Goal: Information Seeking & Learning: Learn about a topic

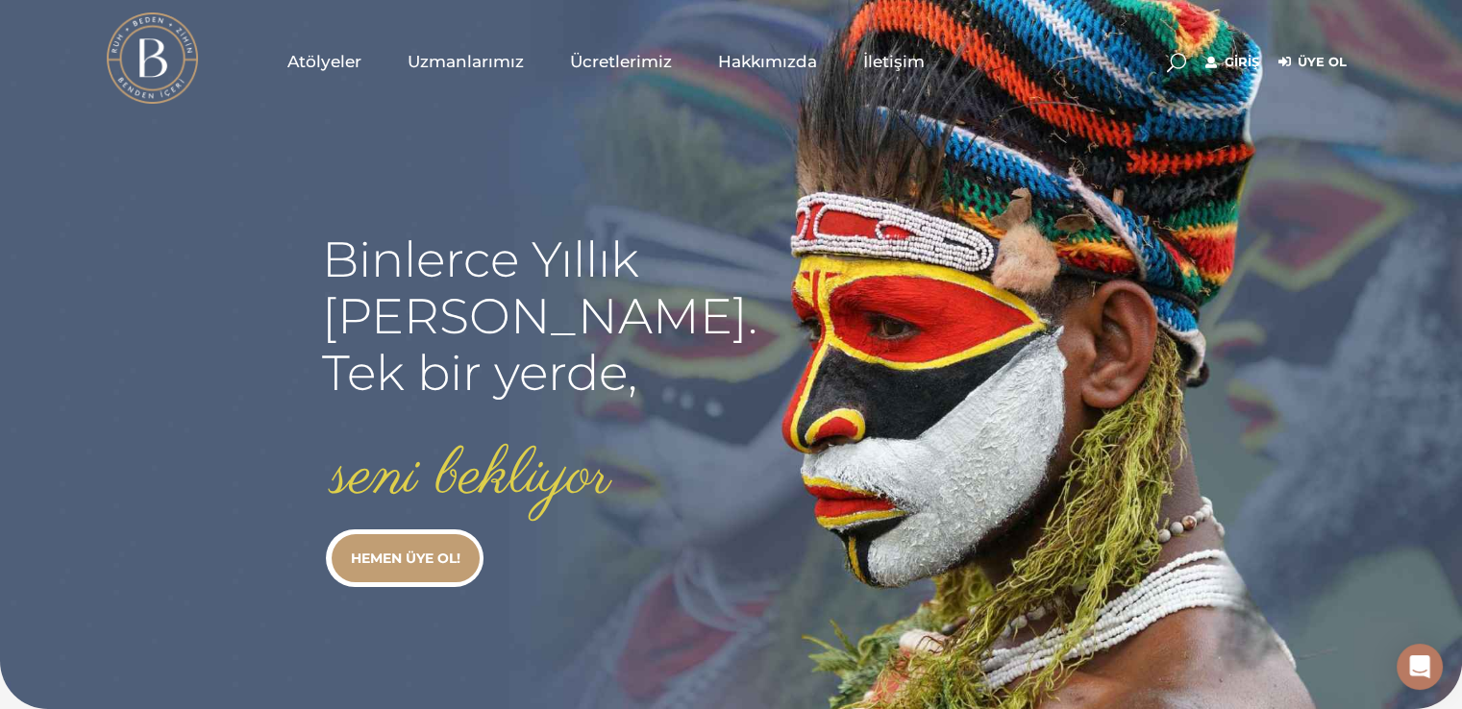
type input "[EMAIL_ADDRESS][DOMAIN_NAME]"
click at [1248, 62] on link "Giriş" at bounding box center [1232, 62] width 54 height 23
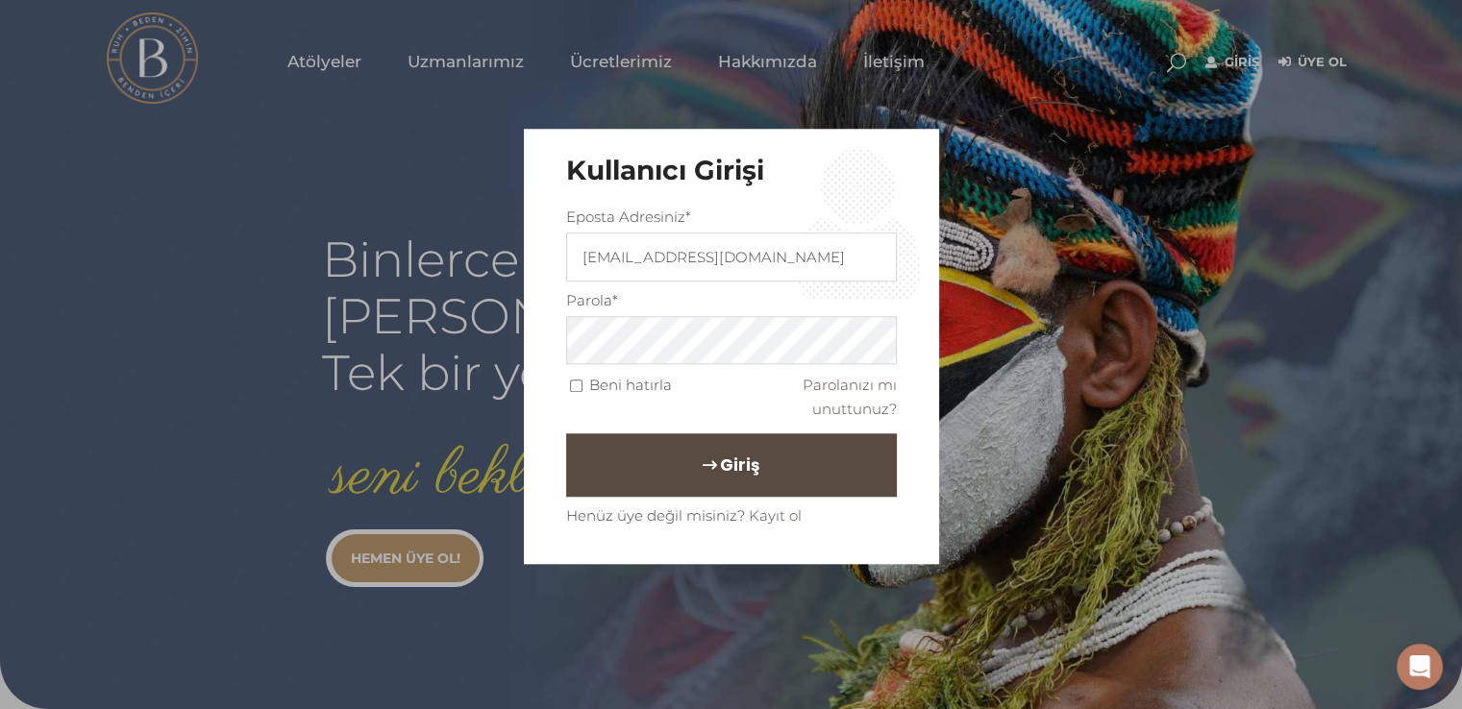
click at [771, 462] on button "Giriş" at bounding box center [731, 465] width 331 height 63
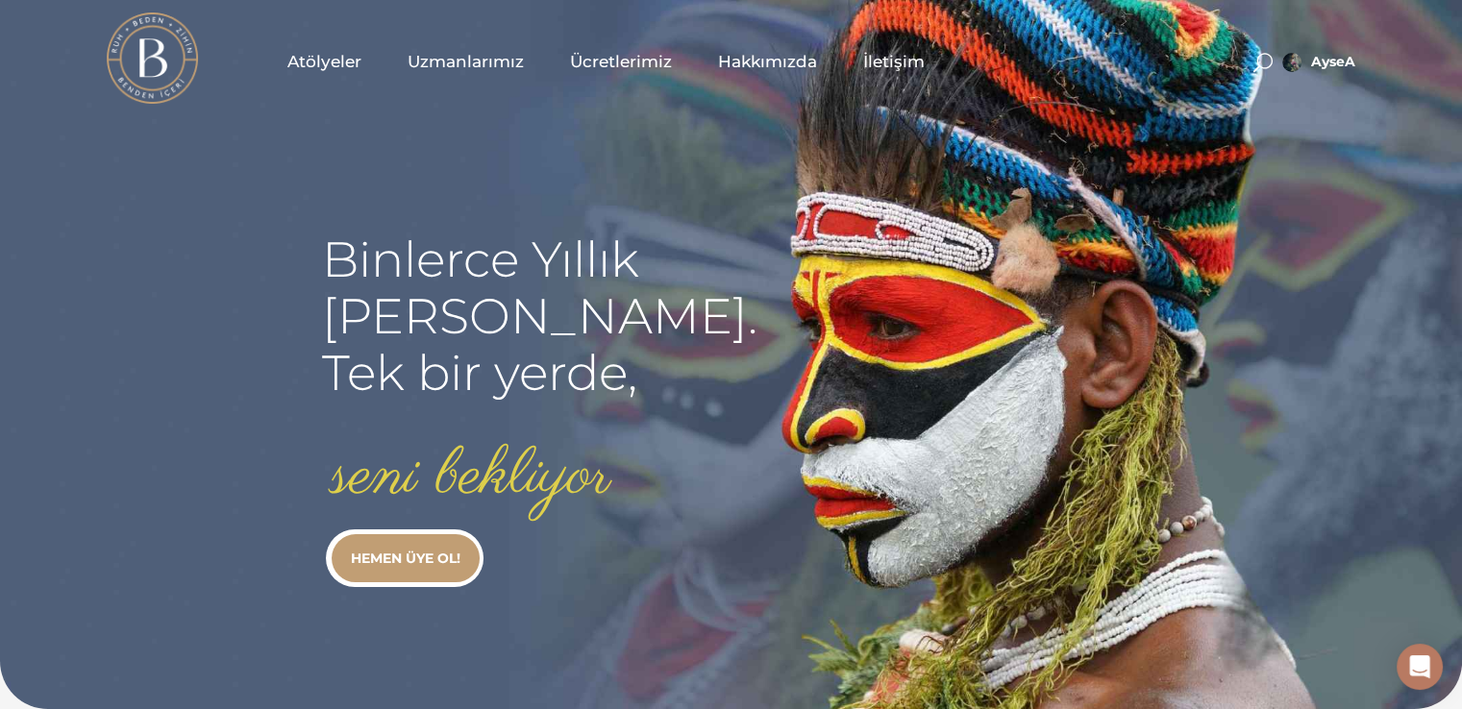
click at [328, 62] on span "Atölyeler" at bounding box center [324, 62] width 74 height 22
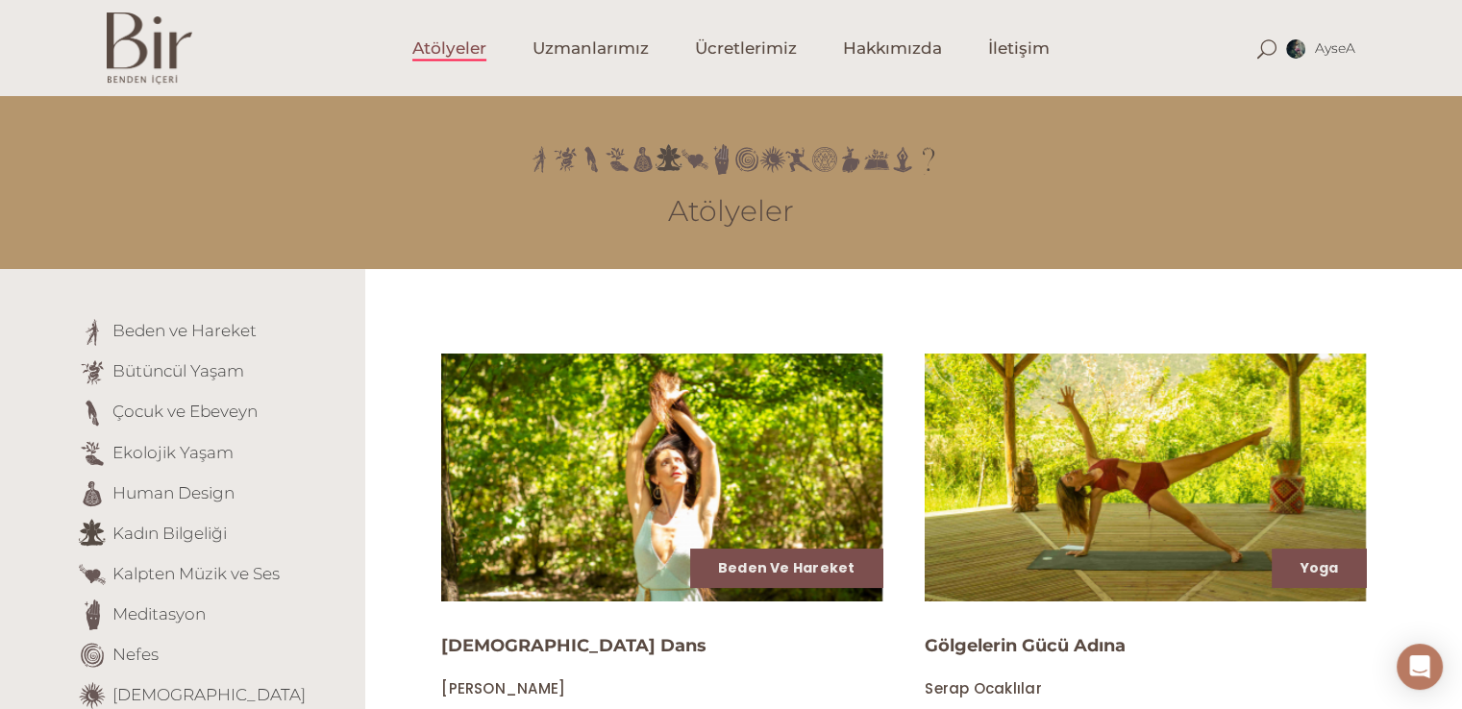
scroll to position [619, 0]
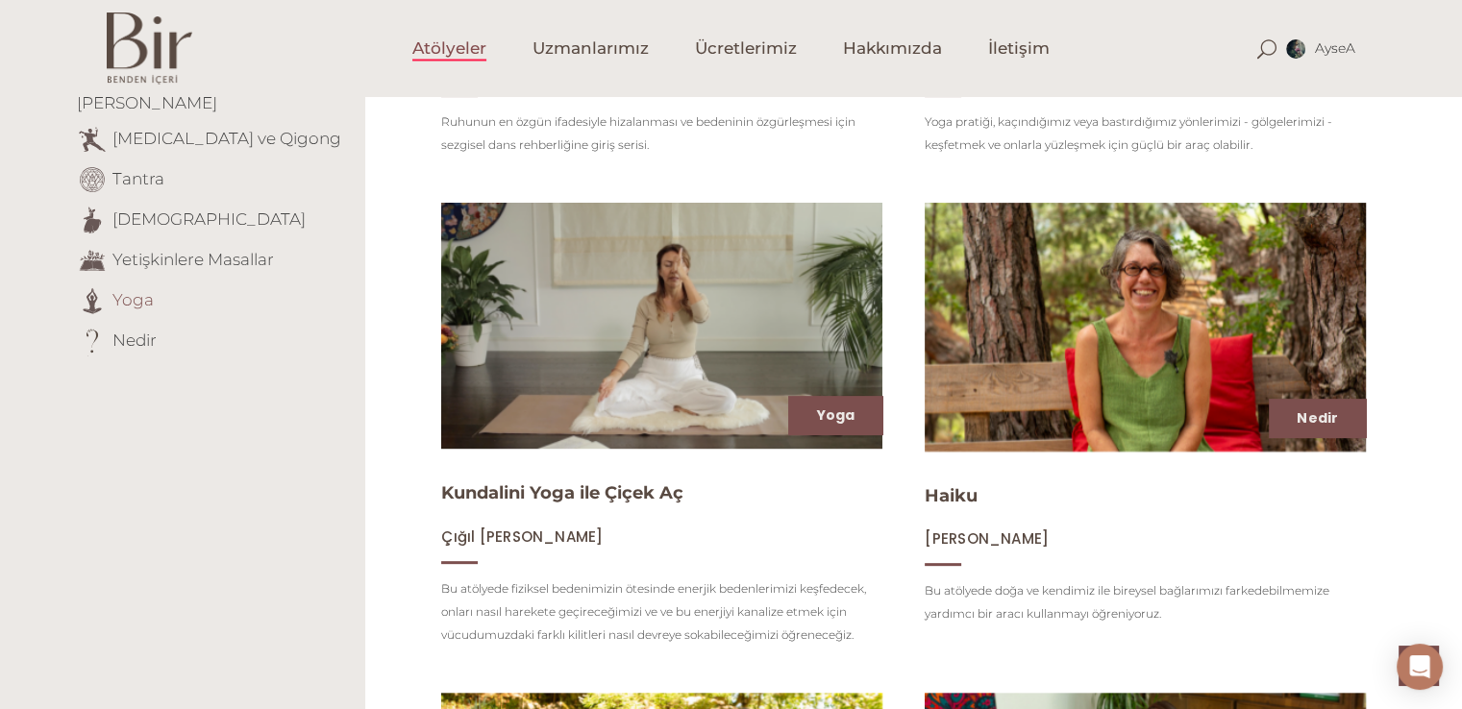
click at [123, 289] on link "Yoga" at bounding box center [132, 298] width 41 height 19
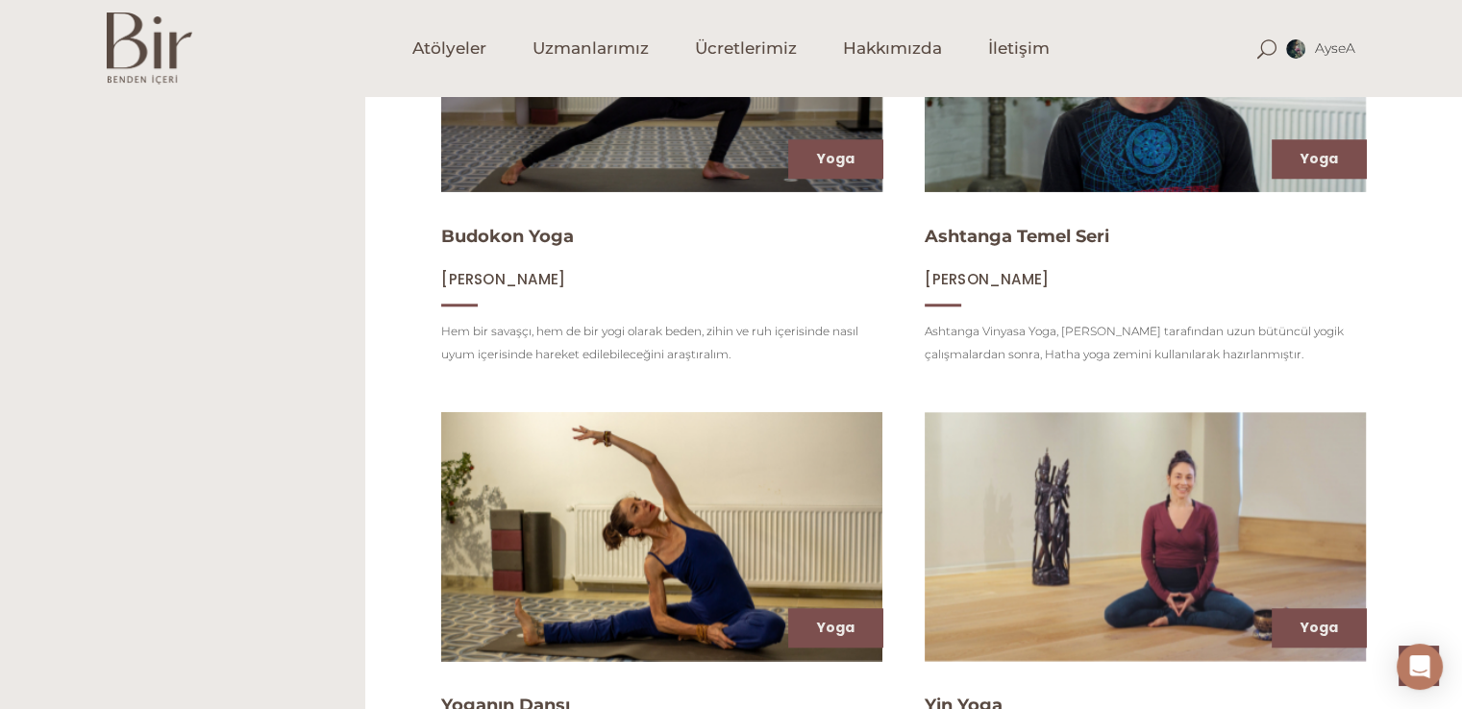
scroll to position [2328, 0]
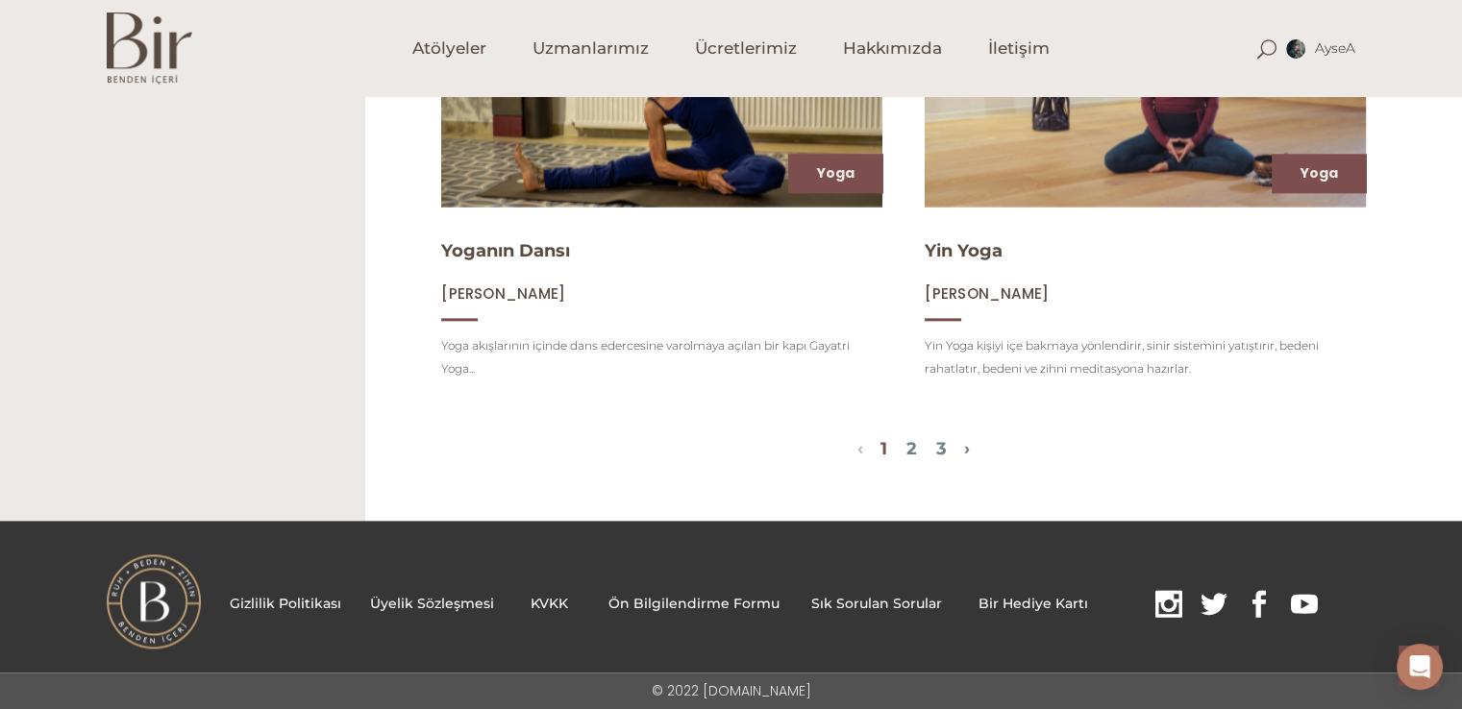
click at [964, 445] on span "1 2 3" at bounding box center [913, 450] width 101 height 23
click at [912, 443] on link "2" at bounding box center [911, 448] width 11 height 21
click at [1134, 135] on img at bounding box center [1145, 82] width 455 height 256
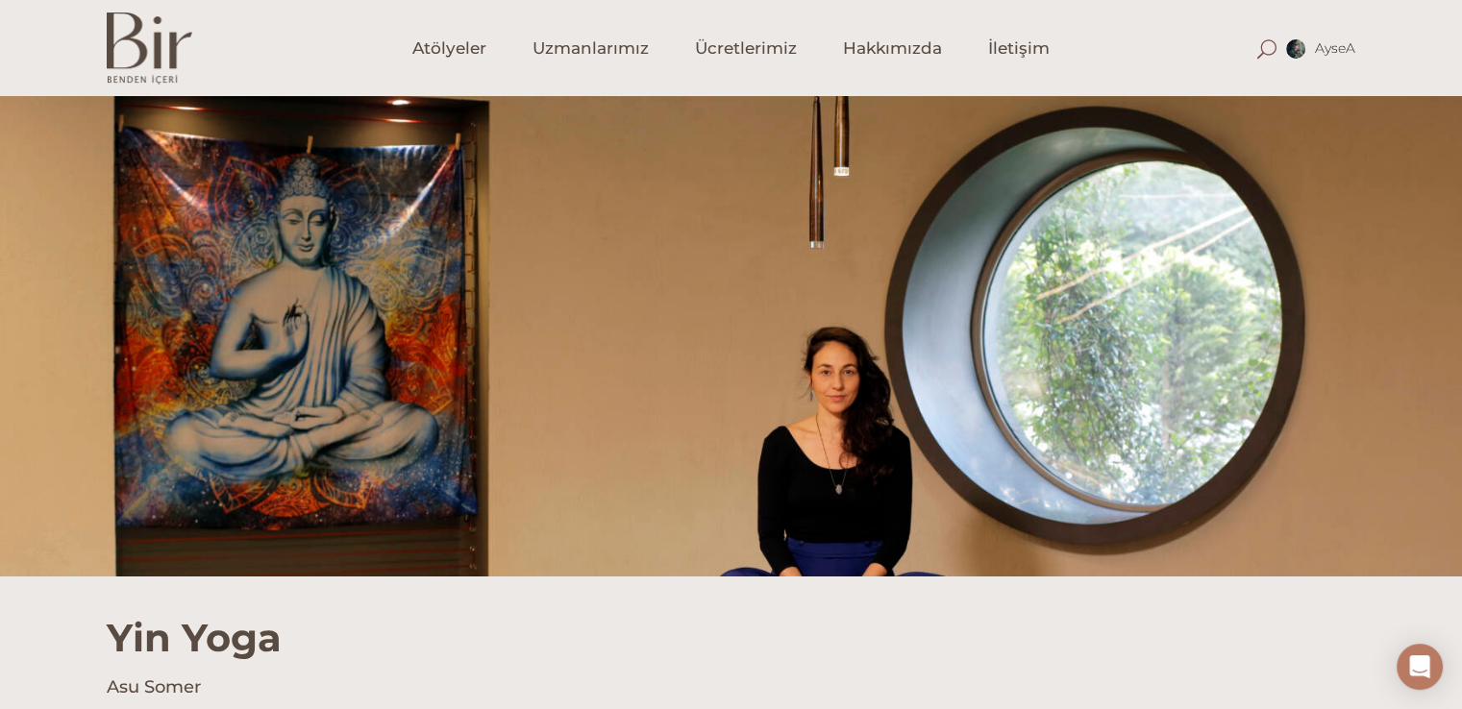
click at [1260, 46] on span at bounding box center [1266, 48] width 19 height 19
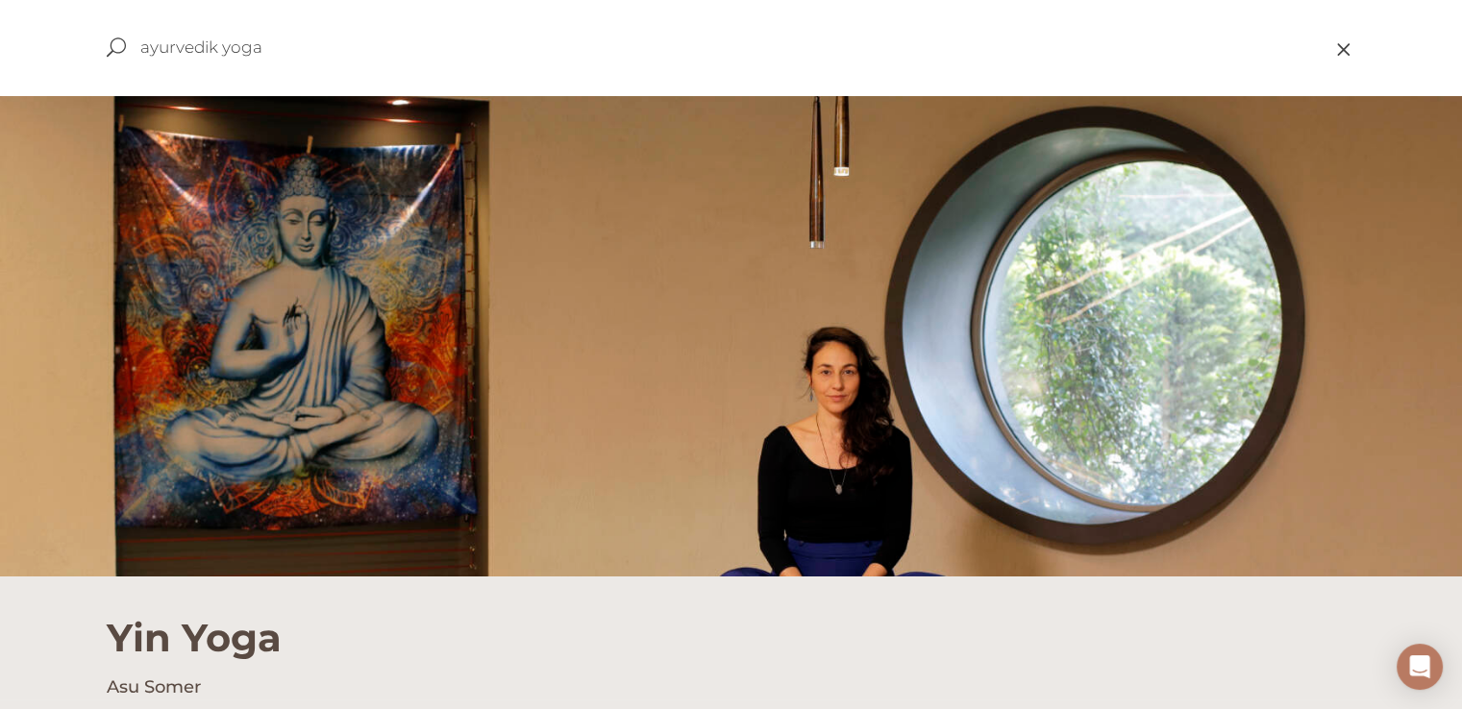
type input "ayurvedik yoga"
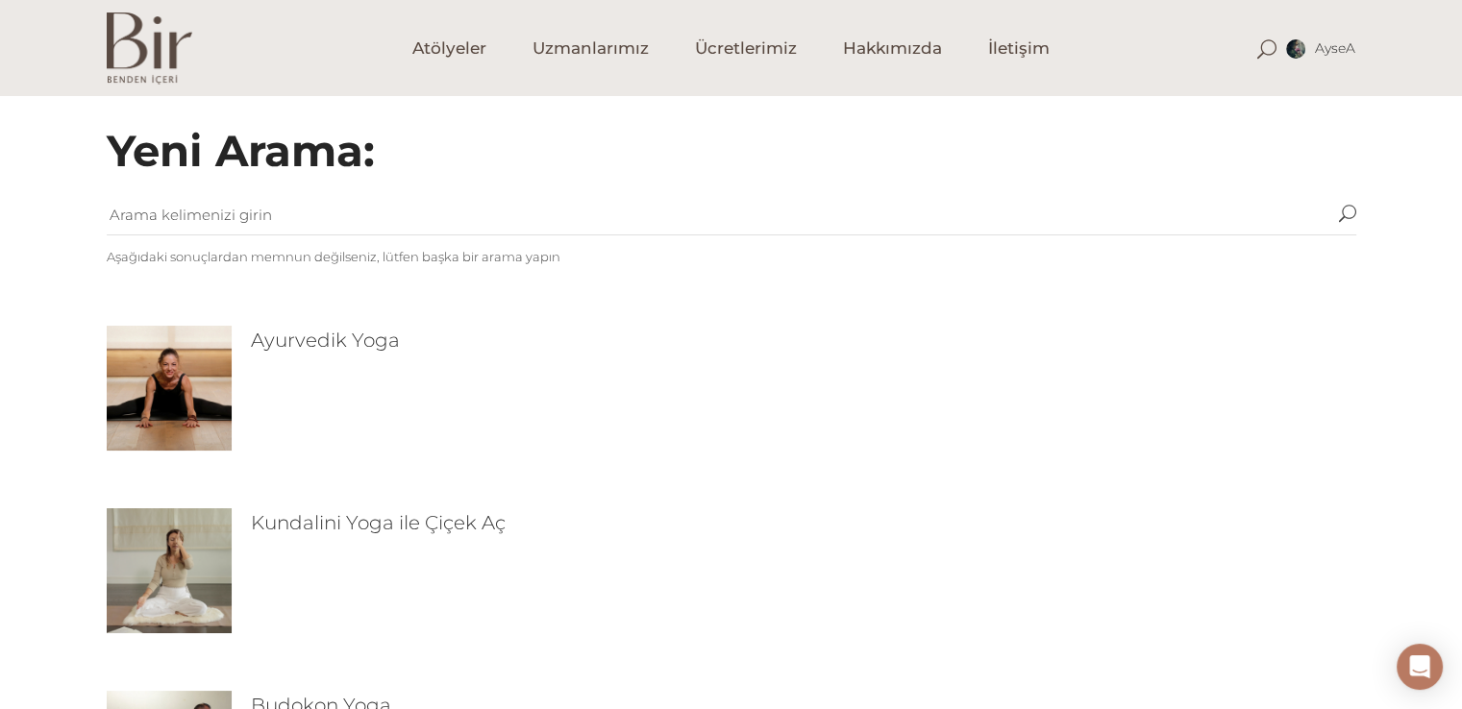
click at [184, 362] on img at bounding box center [169, 388] width 125 height 125
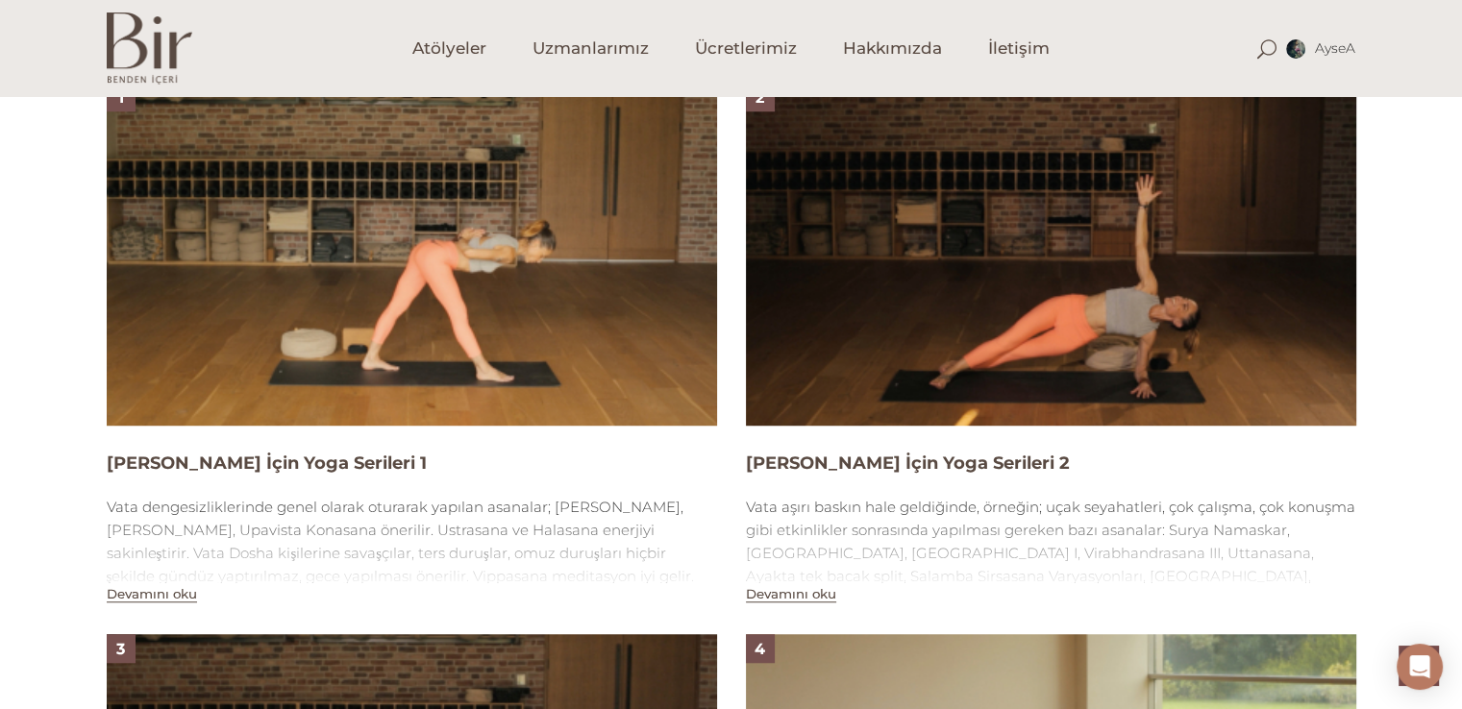
scroll to position [1305, 0]
